Goal: Task Accomplishment & Management: Complete application form

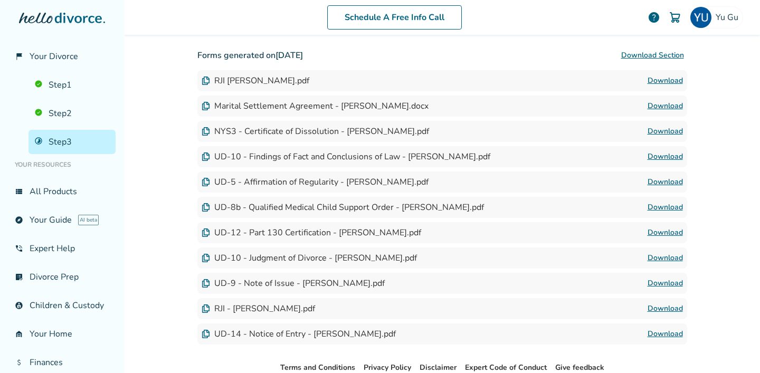
scroll to position [290, 0]
click at [70, 111] on link "Step 2" at bounding box center [72, 113] width 87 height 24
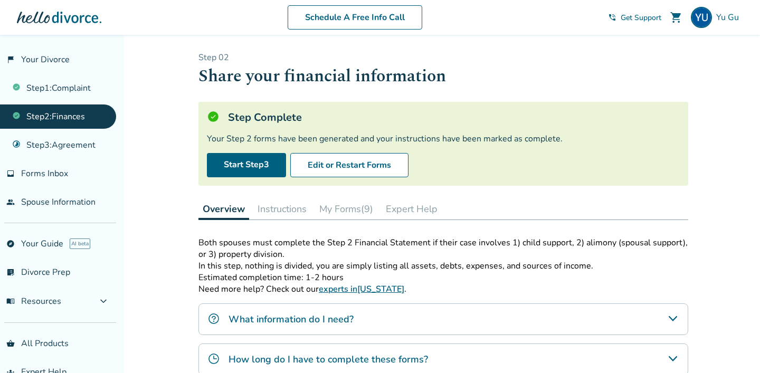
click at [280, 211] on button "Instructions" at bounding box center [282, 209] width 58 height 21
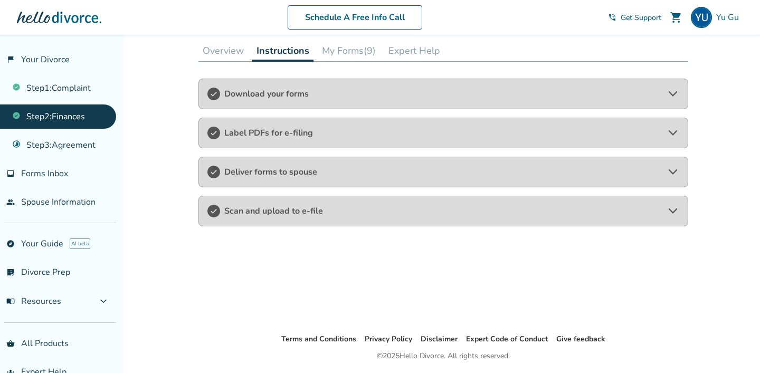
scroll to position [157, 0]
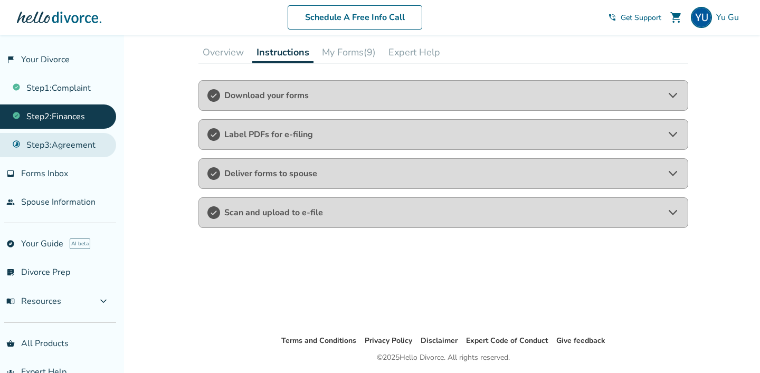
click at [22, 149] on link "Step 3 : Agreement" at bounding box center [58, 145] width 116 height 24
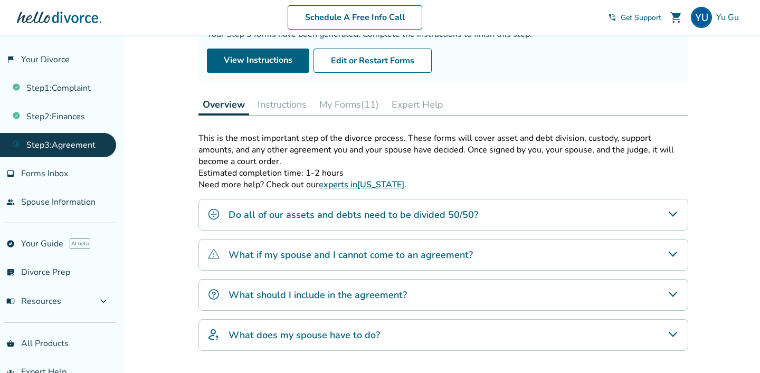
scroll to position [134, 0]
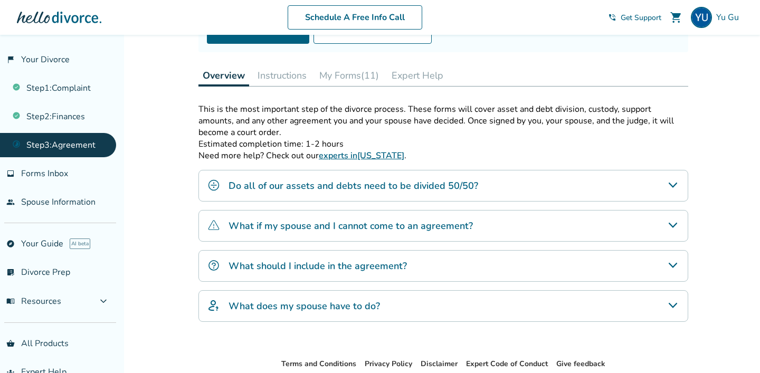
click at [271, 73] on button "Instructions" at bounding box center [282, 75] width 58 height 21
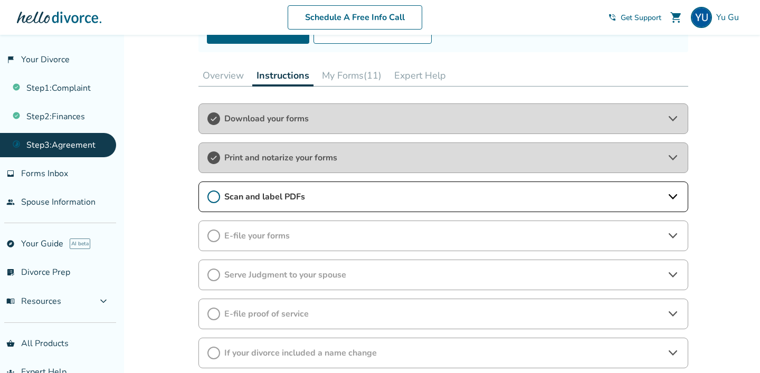
click at [246, 204] on div "Scan and label PDFs" at bounding box center [444, 197] width 490 height 31
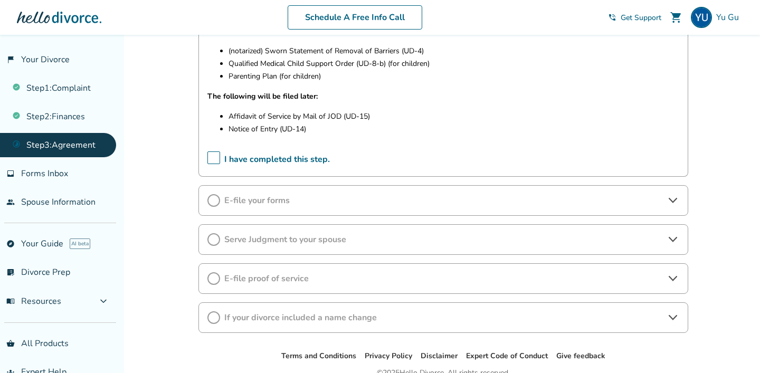
click at [252, 197] on span "E-file your forms" at bounding box center [443, 201] width 438 height 12
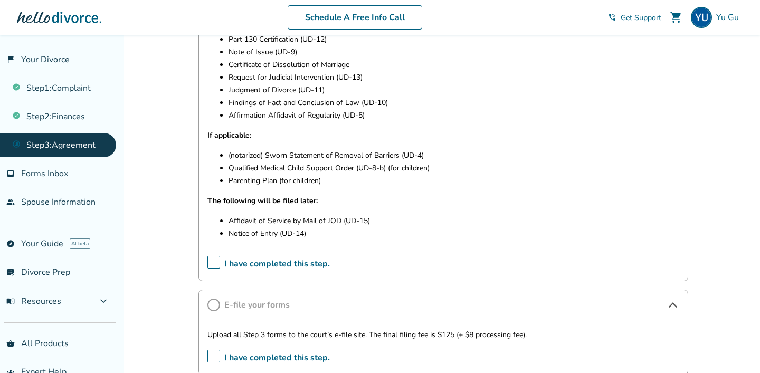
scroll to position [379, 0]
click at [70, 124] on link "Step 2 : Finances" at bounding box center [58, 117] width 116 height 24
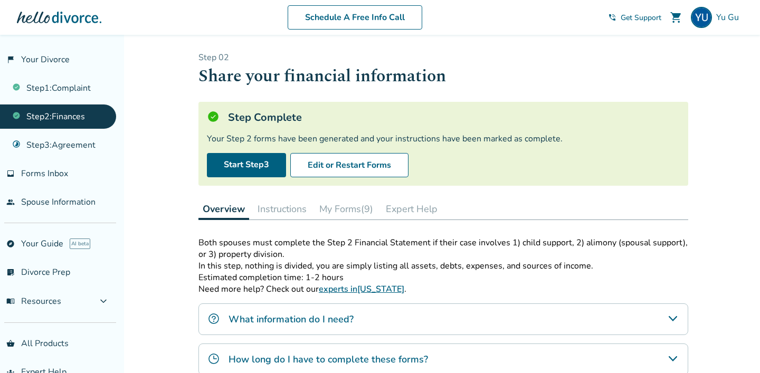
scroll to position [3, 0]
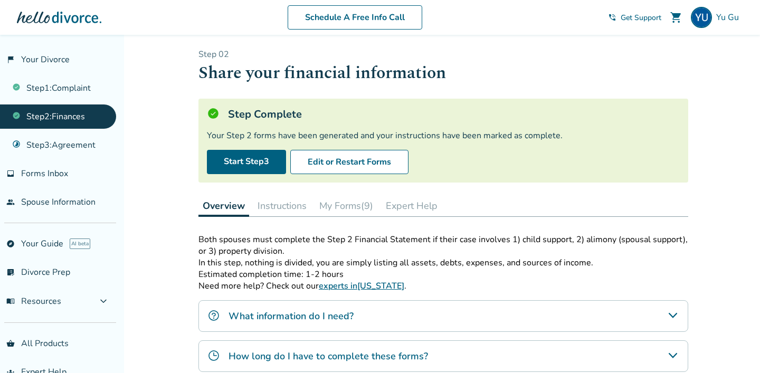
click at [330, 203] on button "My Forms (9)" at bounding box center [346, 205] width 62 height 21
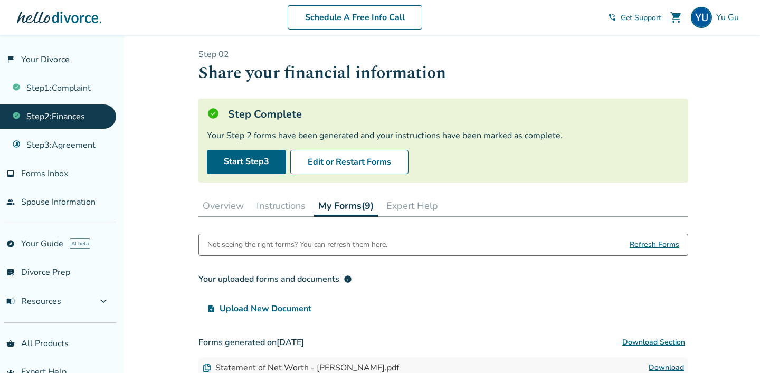
click at [298, 207] on button "Instructions" at bounding box center [281, 205] width 58 height 21
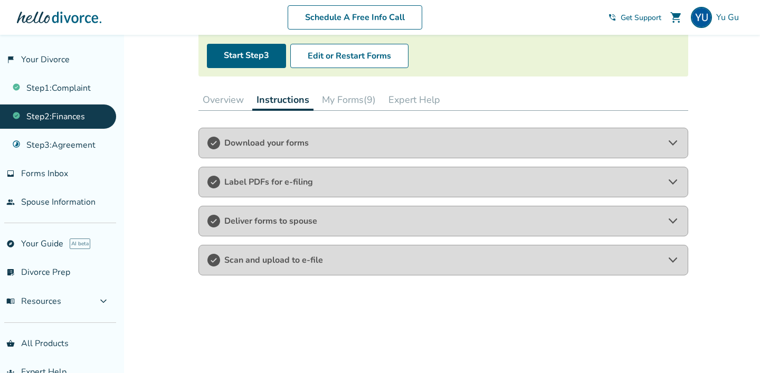
click at [294, 173] on div "Label PDFs for e-filing" at bounding box center [444, 182] width 490 height 31
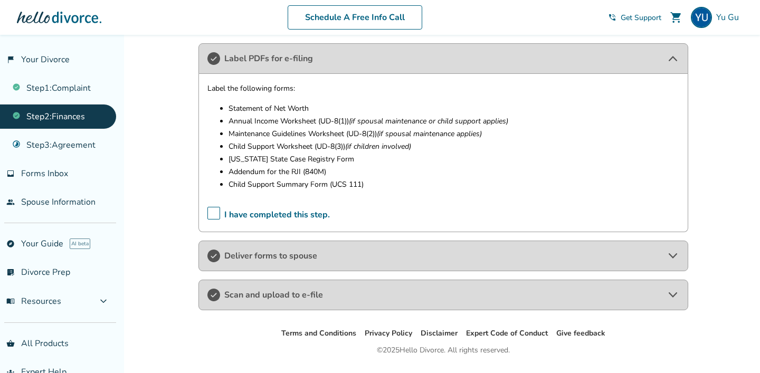
click at [263, 257] on span "Deliver forms to spouse" at bounding box center [443, 256] width 438 height 12
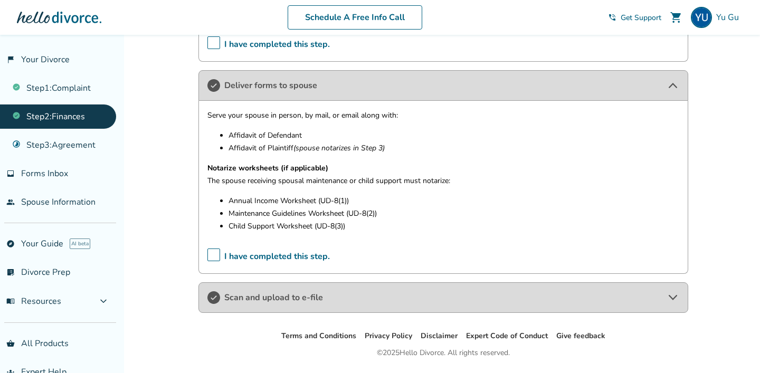
click at [263, 298] on span "Scan and upload to e-file" at bounding box center [443, 298] width 438 height 12
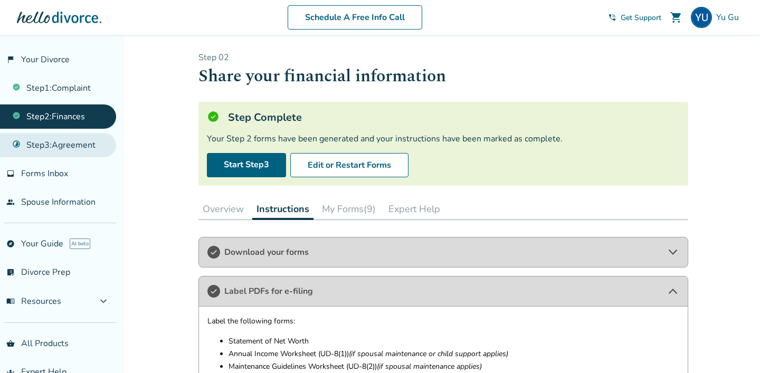
click at [14, 152] on link "Step 3 : Agreement" at bounding box center [58, 145] width 116 height 24
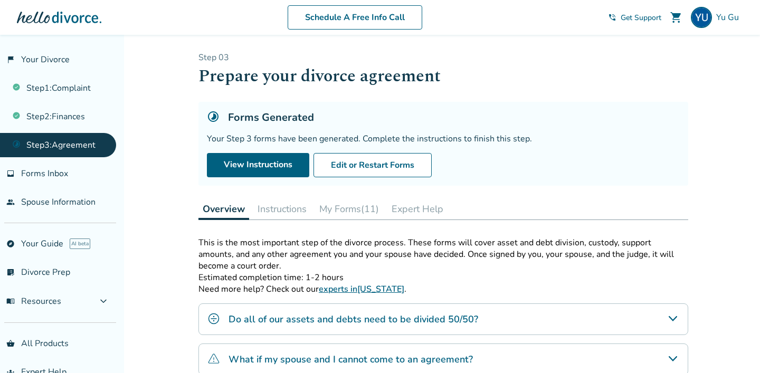
click at [338, 205] on button "My Forms (11)" at bounding box center [349, 209] width 68 height 21
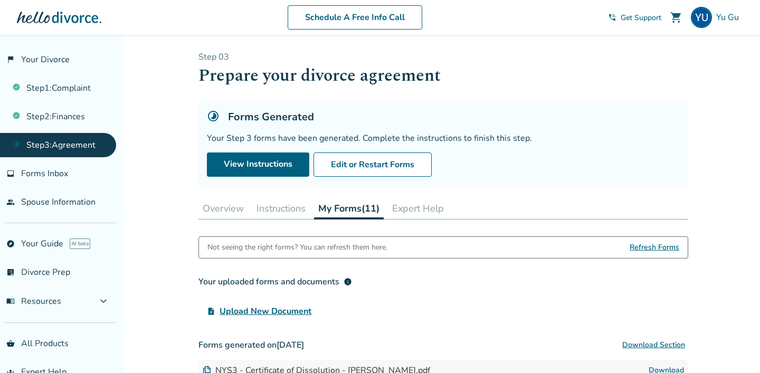
click at [277, 206] on button "Instructions" at bounding box center [281, 208] width 58 height 21
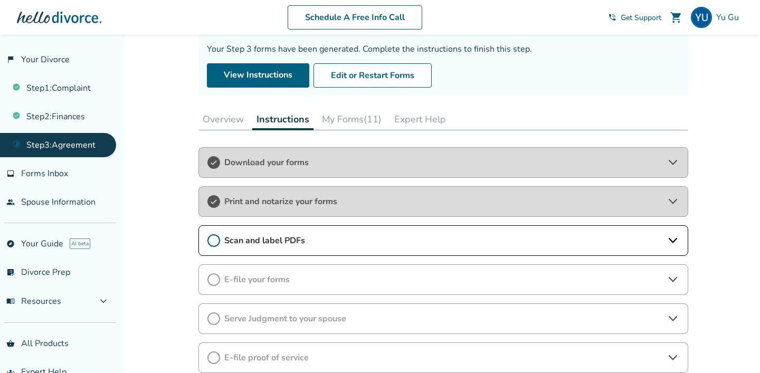
scroll to position [159, 0]
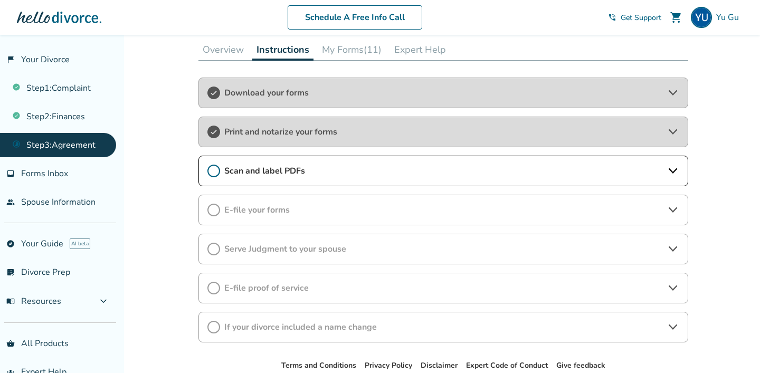
click at [299, 164] on div "Scan and label PDFs" at bounding box center [444, 171] width 490 height 31
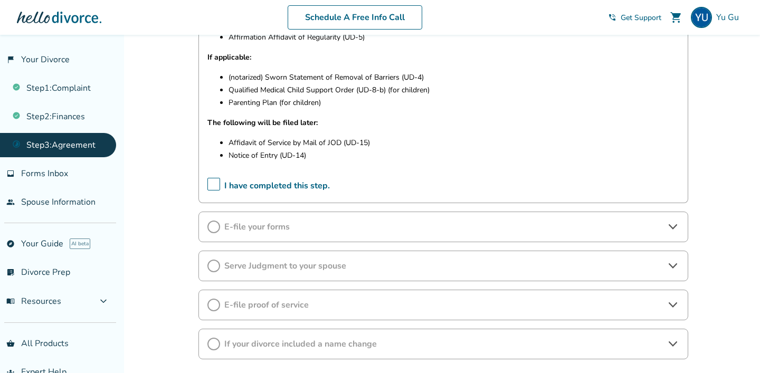
scroll to position [455, 0]
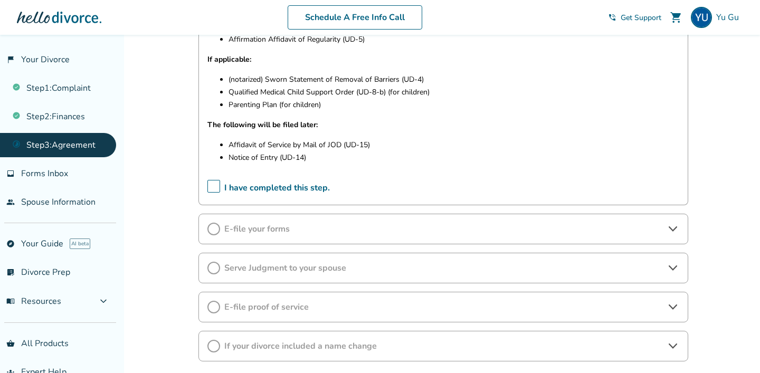
click at [287, 234] on span "E-file your forms" at bounding box center [443, 229] width 438 height 12
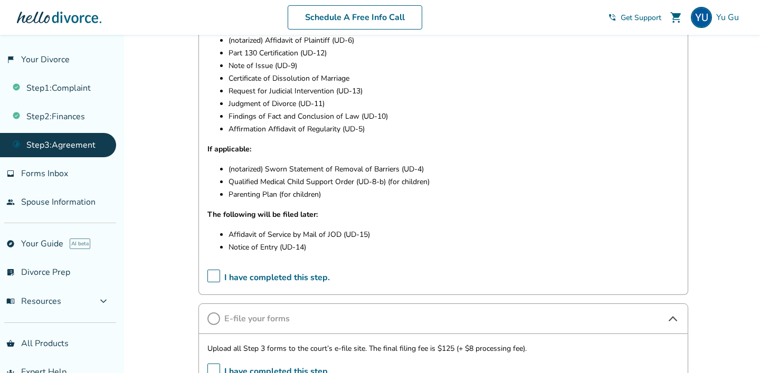
scroll to position [364, 0]
drag, startPoint x: 231, startPoint y: 196, endPoint x: 286, endPoint y: 192, distance: 55.0
click at [286, 192] on p "Parenting Plan (for children)" at bounding box center [454, 196] width 451 height 13
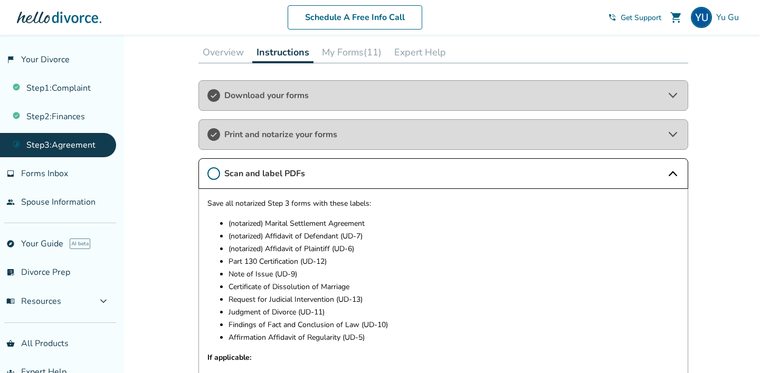
scroll to position [149, 0]
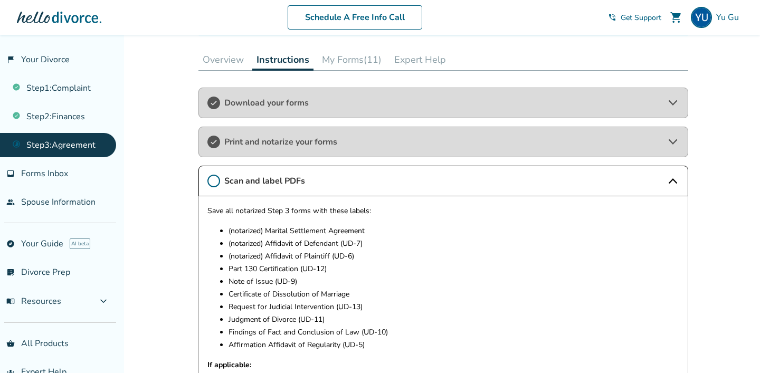
drag, startPoint x: 222, startPoint y: 227, endPoint x: 359, endPoint y: 278, distance: 145.4
click at [359, 278] on ul "(notarized) Marital Settlement Agreement (notarized) Affidavit of Defendant (UD…" at bounding box center [444, 288] width 472 height 127
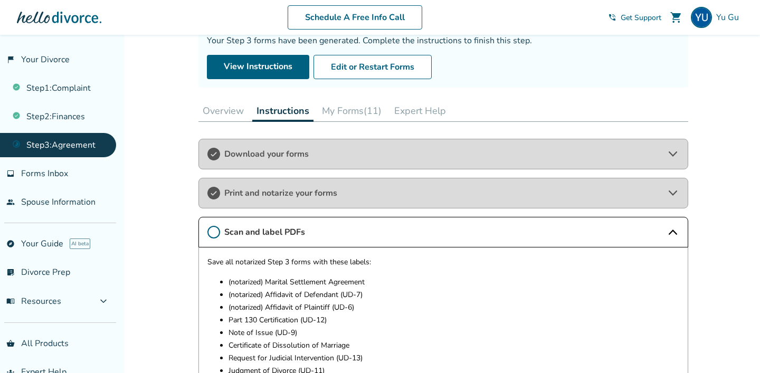
scroll to position [87, 0]
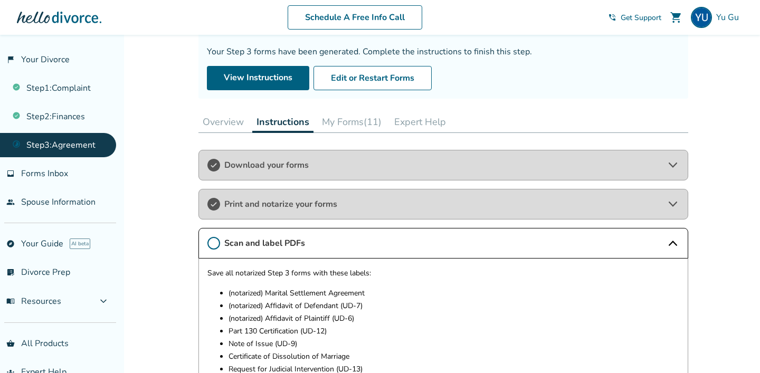
click at [346, 126] on button "My Forms (11)" at bounding box center [352, 121] width 68 height 21
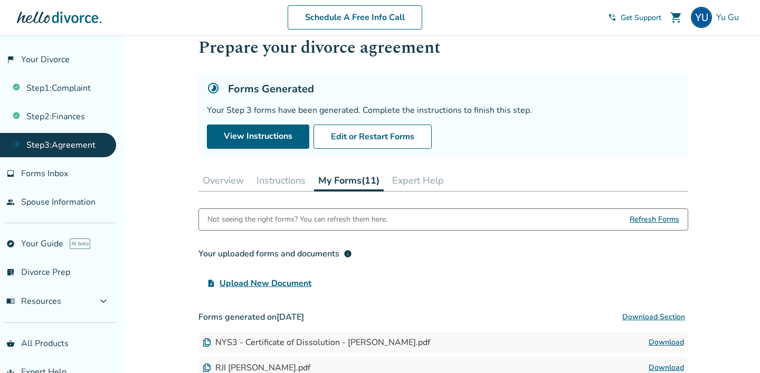
scroll to position [27, 0]
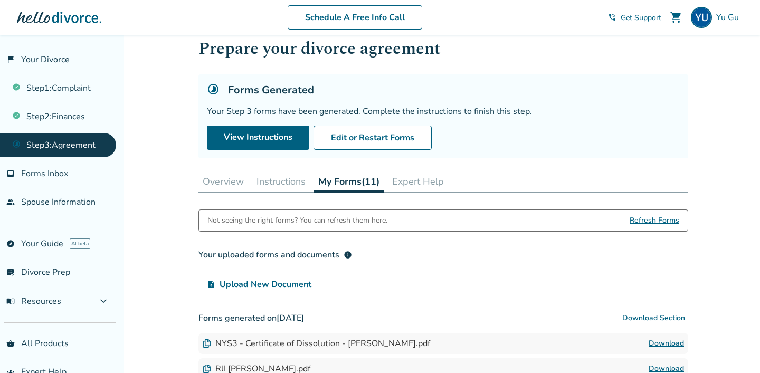
click at [257, 180] on button "Instructions" at bounding box center [281, 181] width 58 height 21
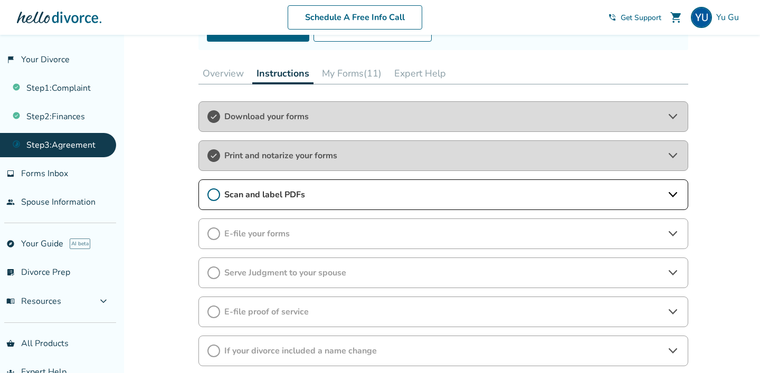
scroll to position [153, 0]
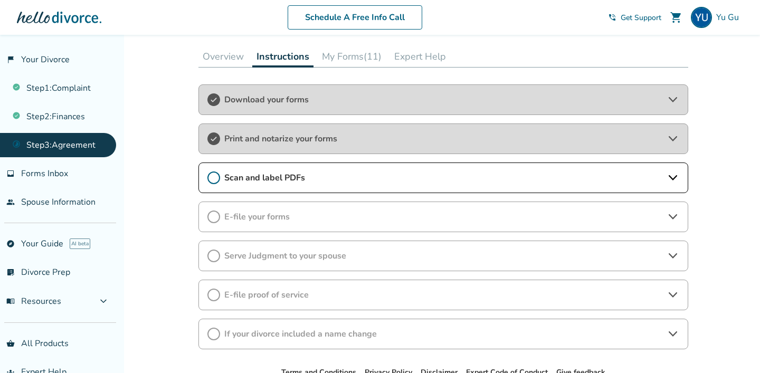
click at [306, 181] on span "Scan and label PDFs" at bounding box center [443, 178] width 438 height 12
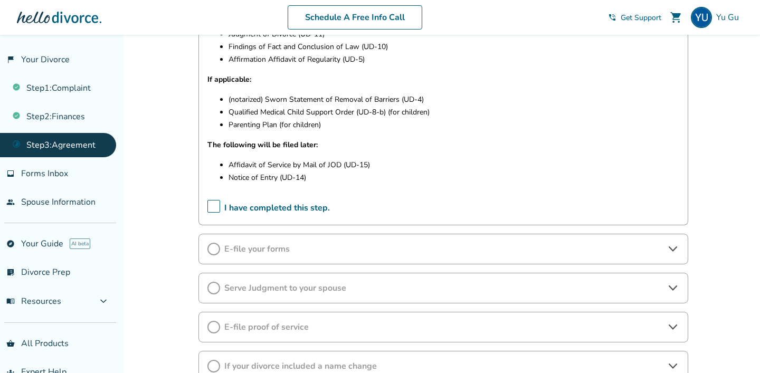
scroll to position [437, 0]
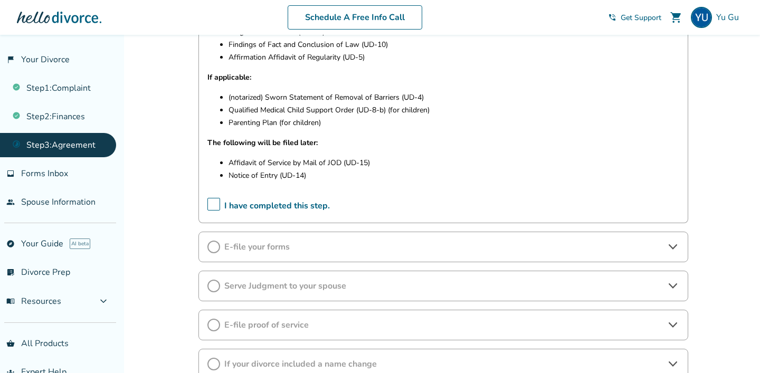
click at [315, 243] on span "E-file your forms" at bounding box center [443, 247] width 438 height 12
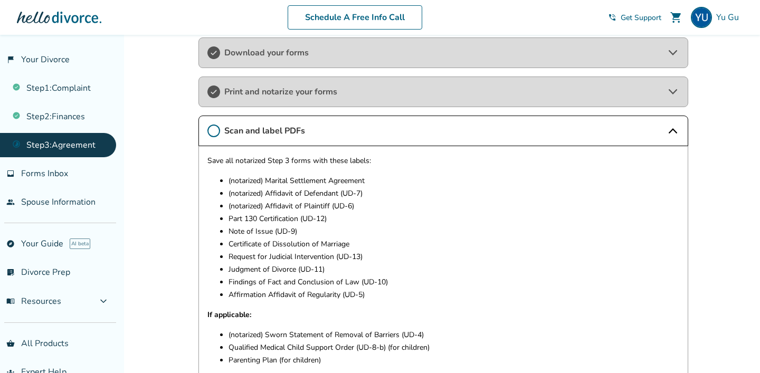
scroll to position [202, 0]
